Goal: Find specific page/section: Find specific page/section

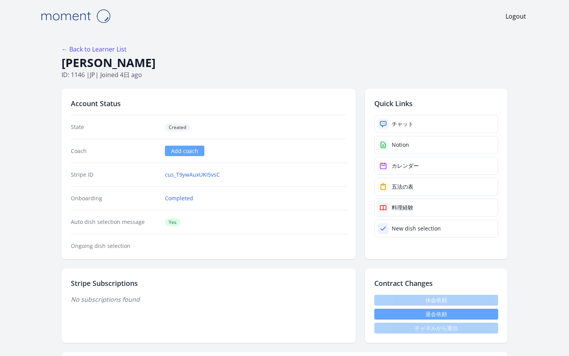
click at [26, 103] on body "Logout ← Back to Learner List 江﨑日淑 ID: 1146 | jp | Joined 4日 ago Account Status…" at bounding box center [284, 178] width 569 height 356
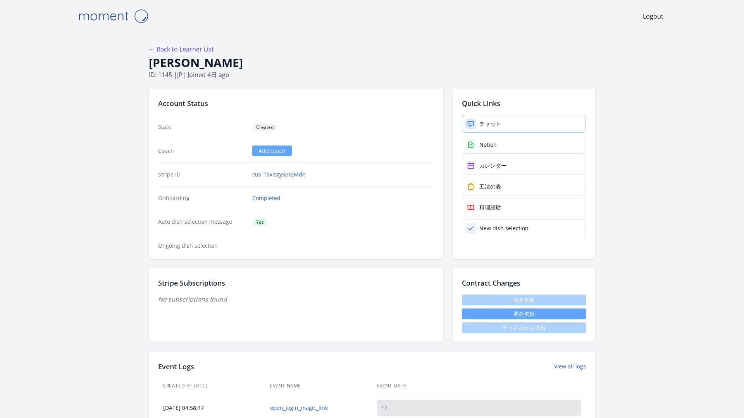
click at [462, 115] on link "チャット" at bounding box center [524, 124] width 124 height 18
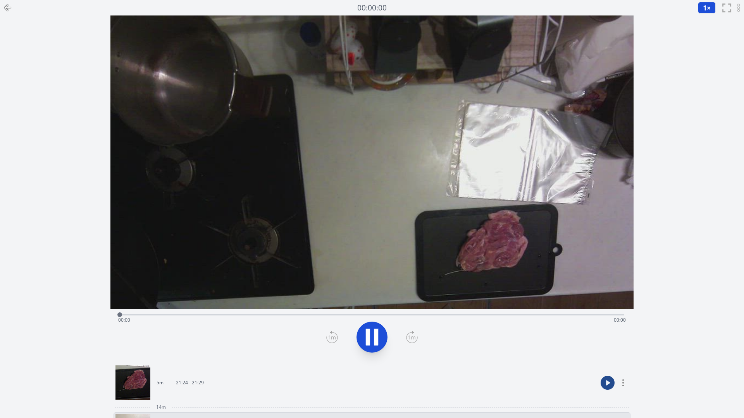
scroll to position [114, 0]
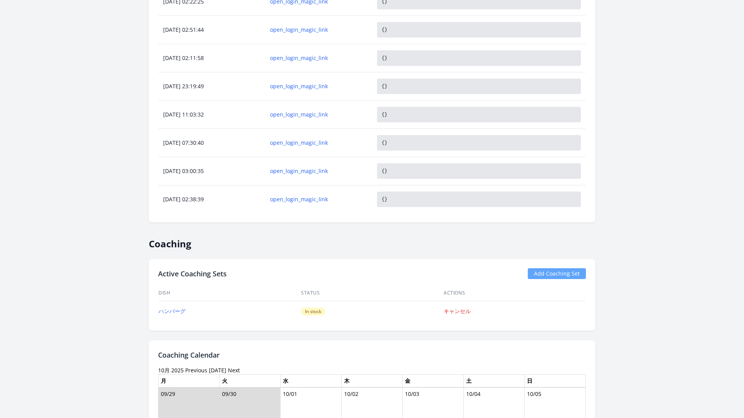
scroll to position [376, 0]
